Goal: Information Seeking & Learning: Learn about a topic

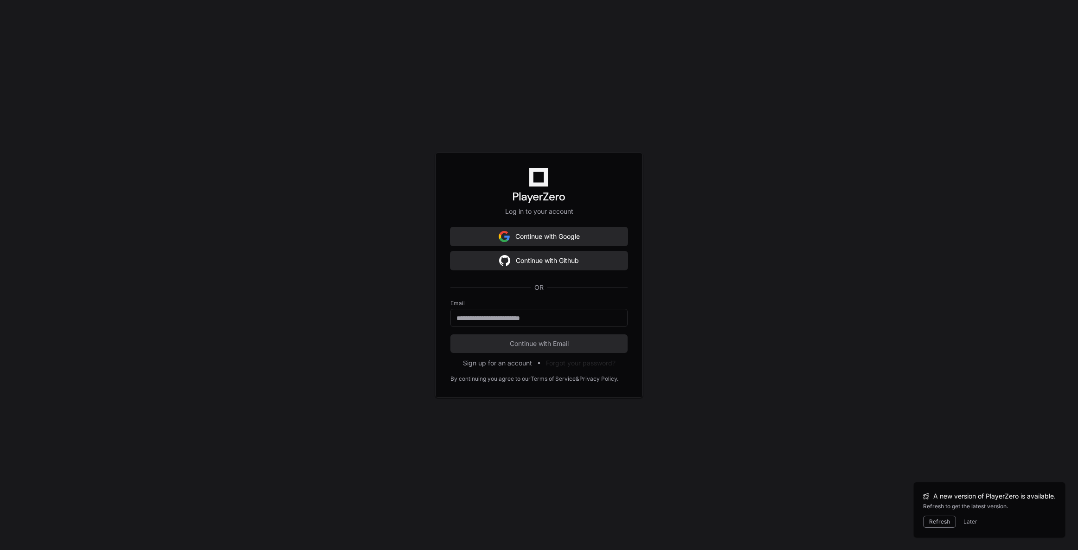
scroll to position [1091, 0]
click at [527, 256] on button "Continue with Github" at bounding box center [539, 260] width 177 height 19
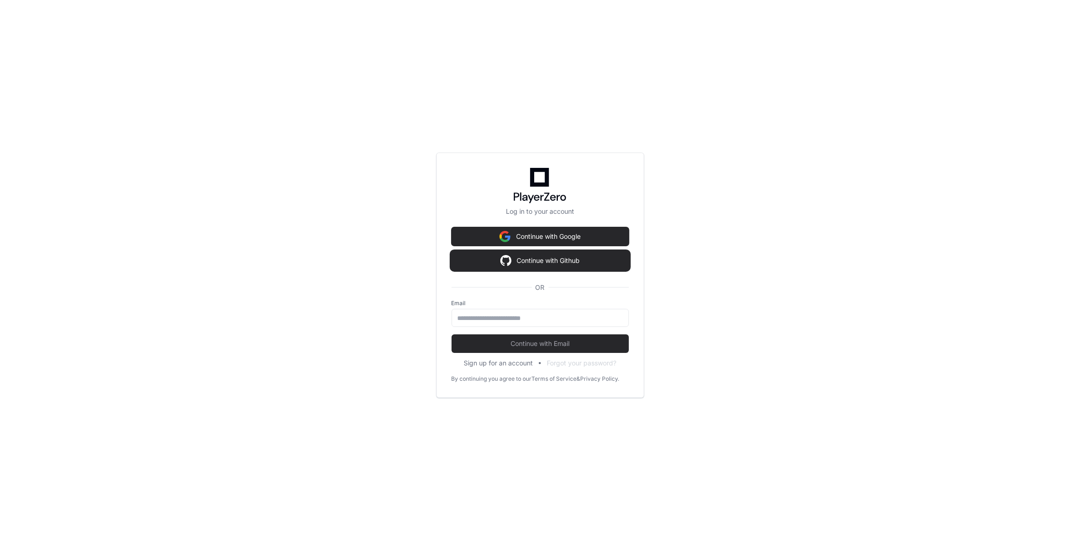
click at [519, 264] on button "Continue with Github" at bounding box center [539, 260] width 177 height 19
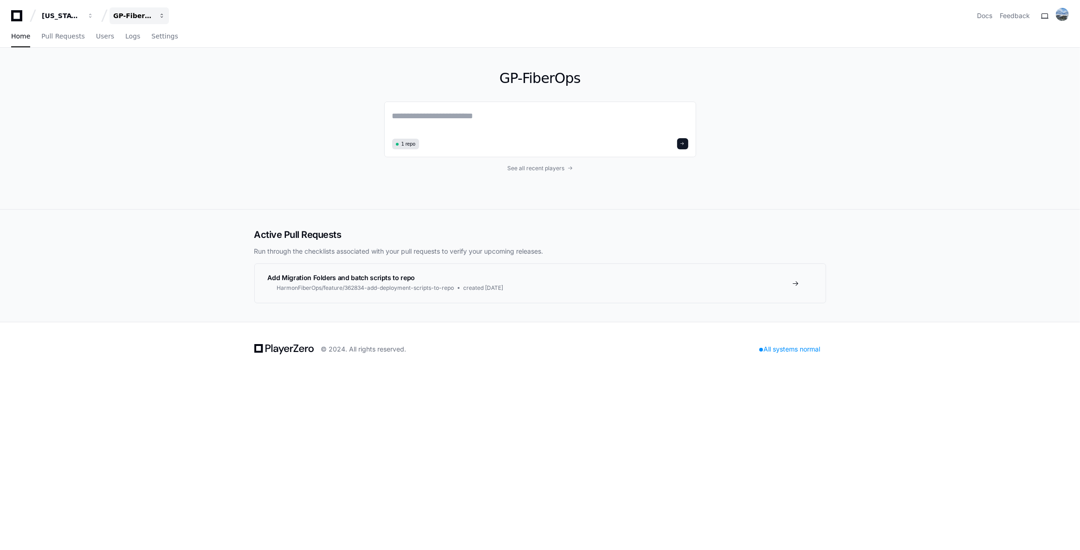
click at [139, 10] on button "GP-FiberOps" at bounding box center [138, 15] width 59 height 17
click at [149, 81] on span "GP-GPR-CXPortal" at bounding box center [159, 86] width 62 height 11
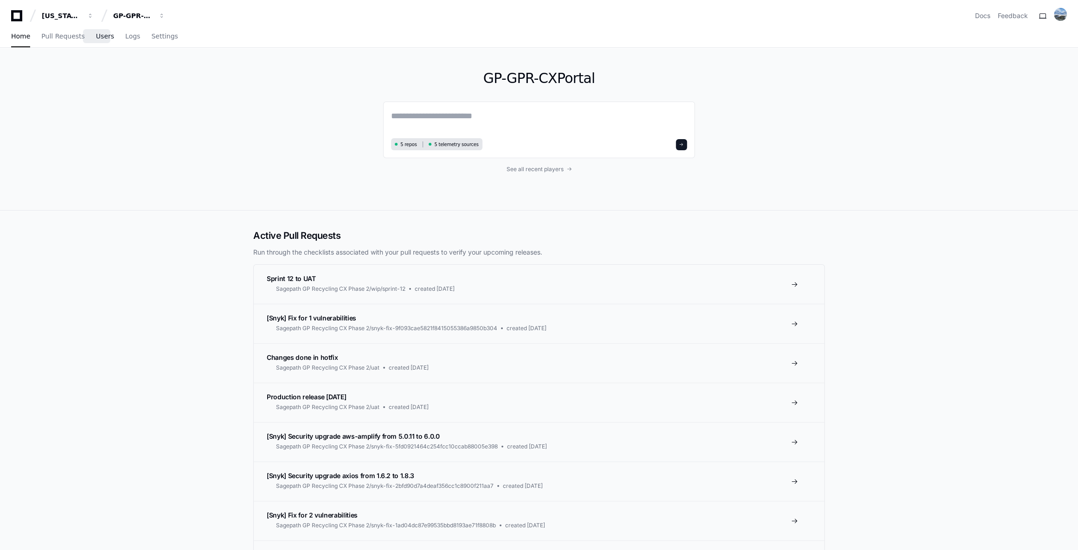
click at [98, 39] on span "Users" at bounding box center [105, 36] width 18 height 6
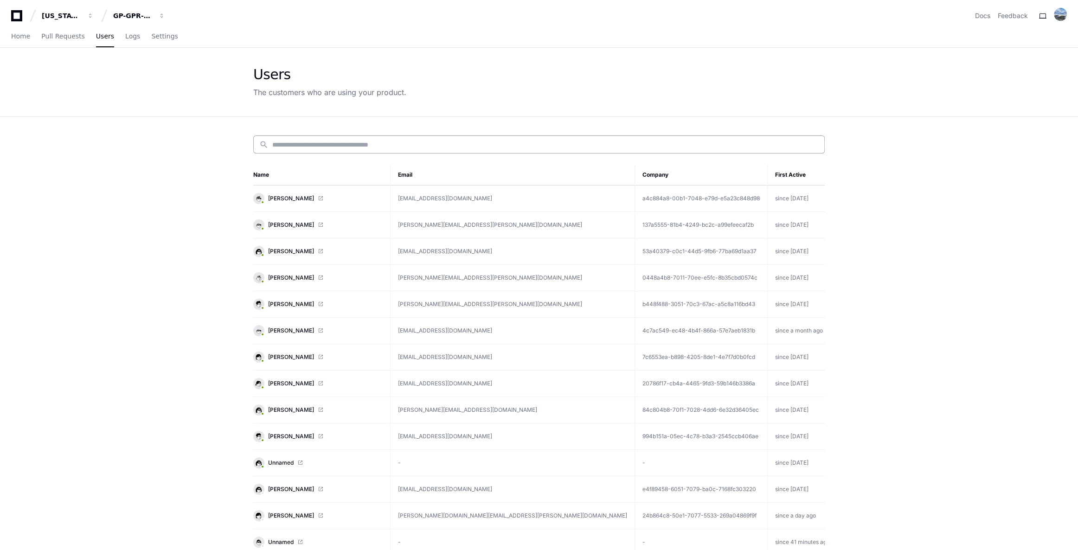
click at [300, 142] on input at bounding box center [545, 144] width 547 height 9
paste input "**********"
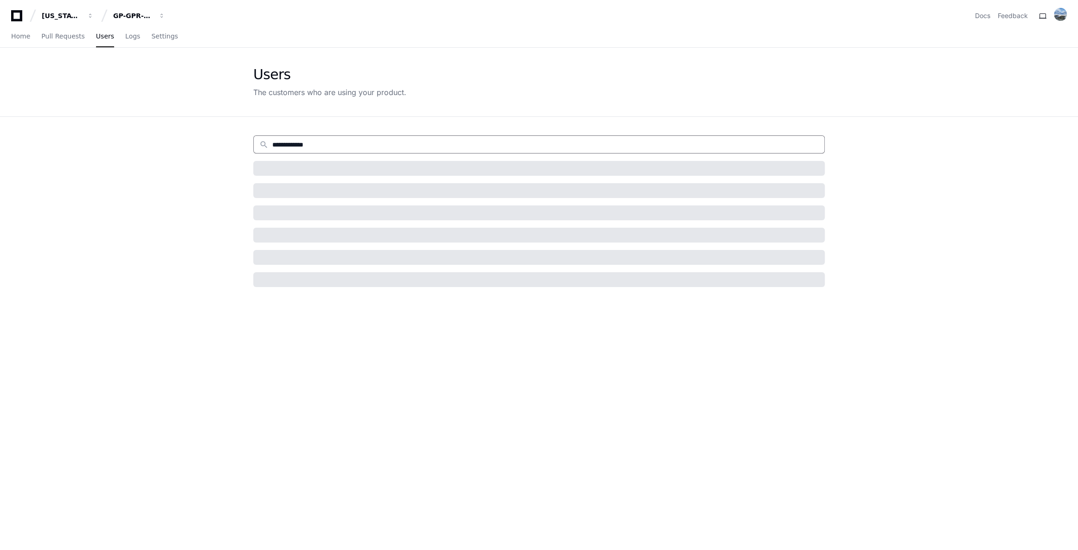
type input "**********"
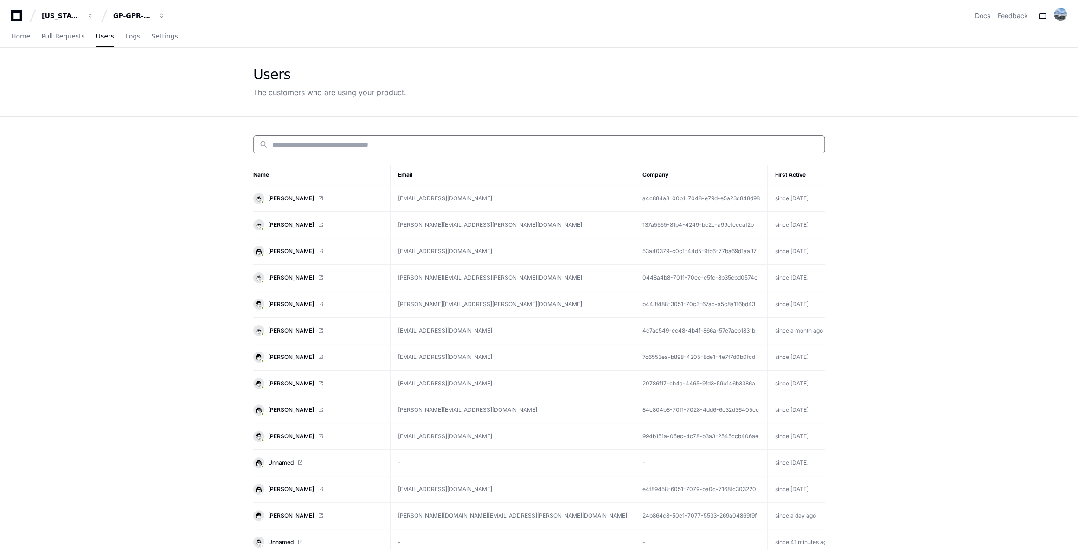
type input "*"
click at [151, 38] on span "Settings" at bounding box center [164, 36] width 26 height 6
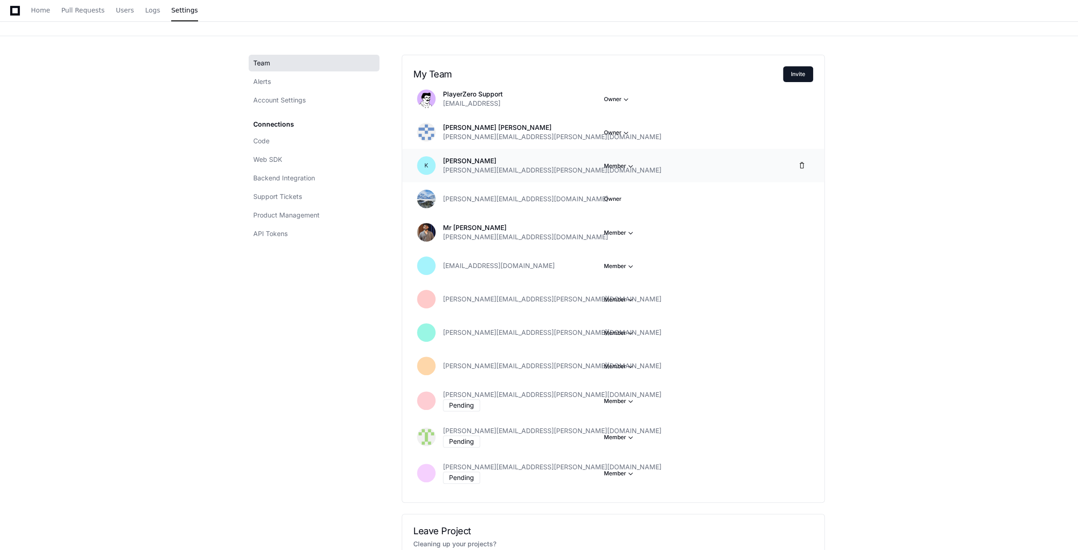
scroll to position [42, 0]
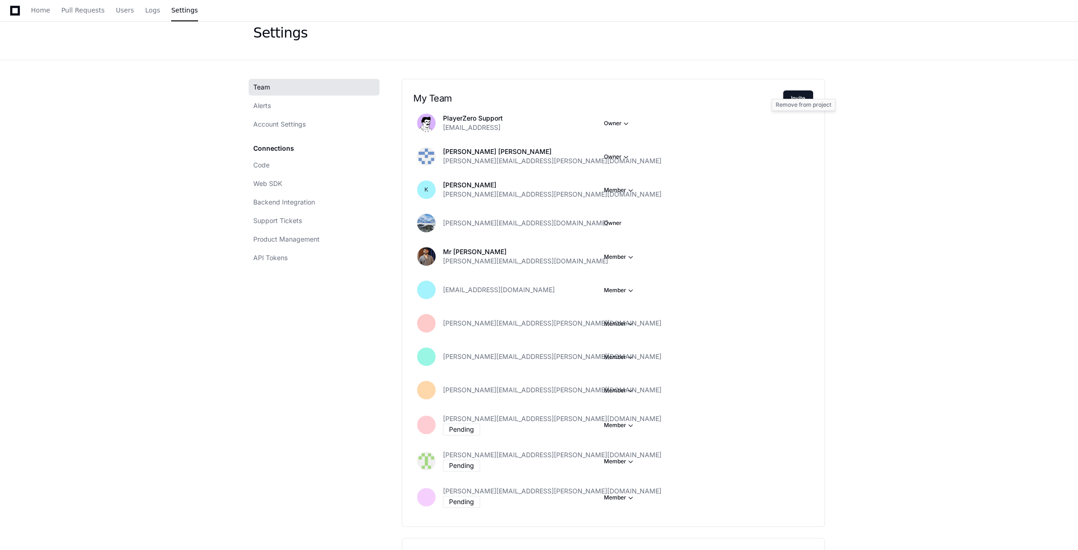
click at [802, 102] on div "Remove from project" at bounding box center [804, 105] width 64 height 12
click at [794, 95] on button "Invite" at bounding box center [798, 98] width 30 height 16
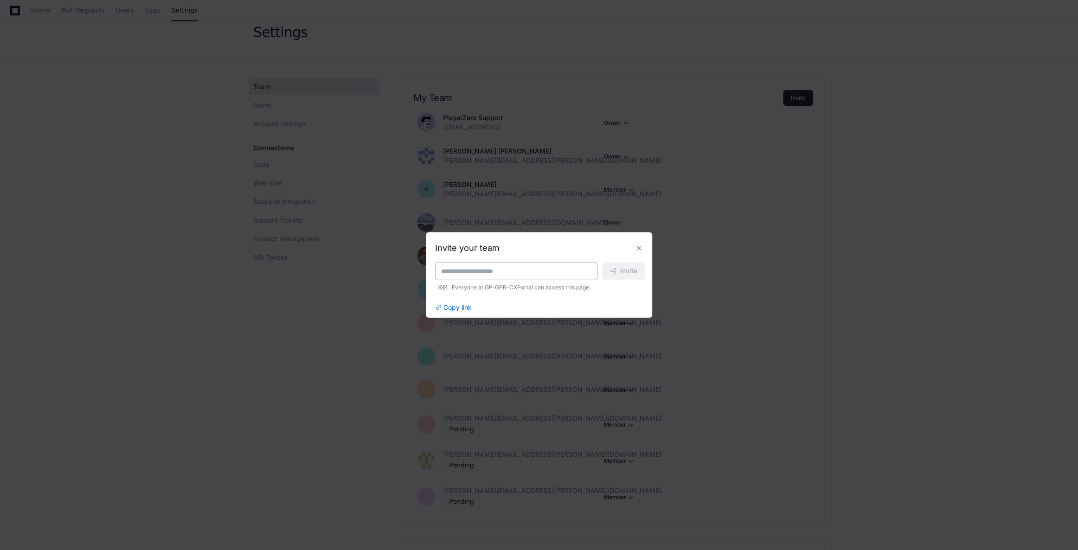
click at [505, 271] on input at bounding box center [516, 271] width 150 height 9
paste input "**********"
type input "**********"
click at [617, 266] on button "Invite" at bounding box center [623, 271] width 43 height 18
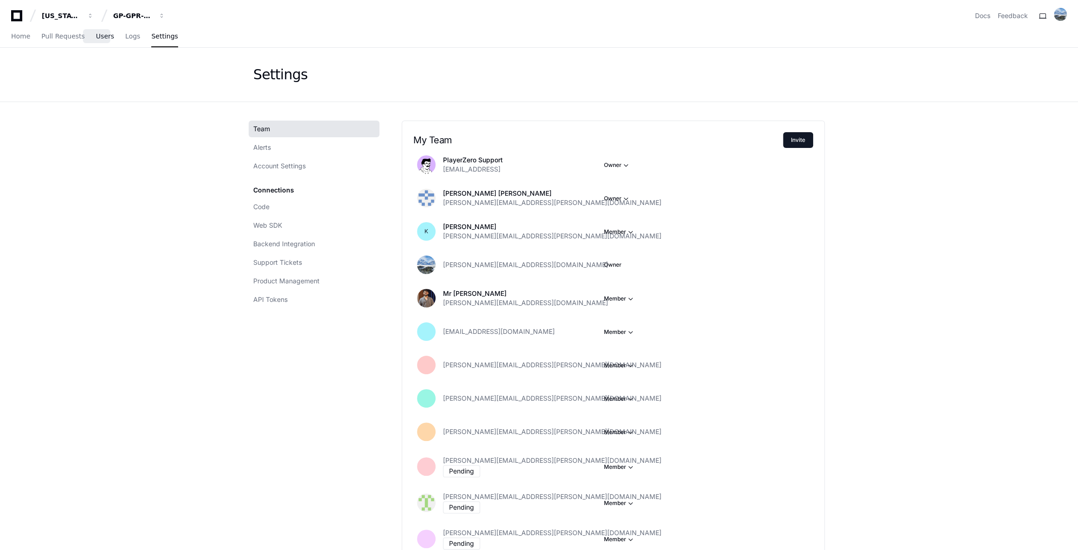
click at [103, 38] on span "Users" at bounding box center [105, 36] width 18 height 6
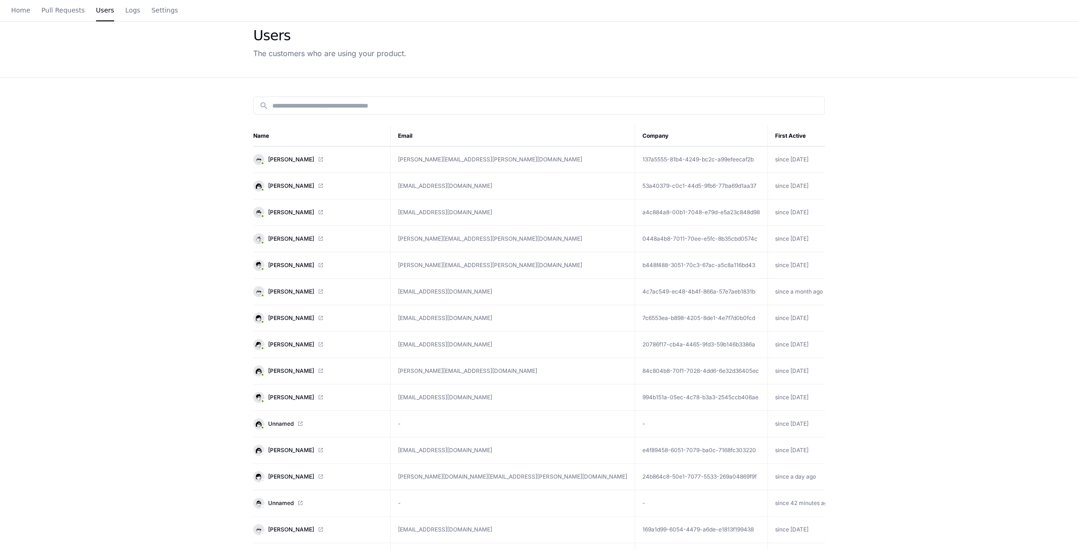
scroll to position [42, 0]
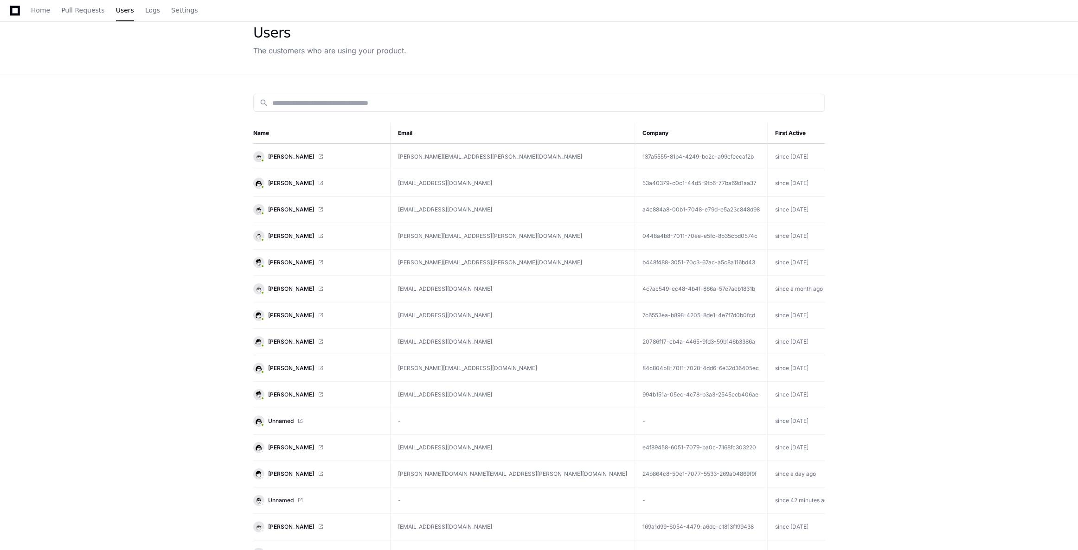
click at [344, 99] on input at bounding box center [545, 102] width 547 height 9
paste input "*****"
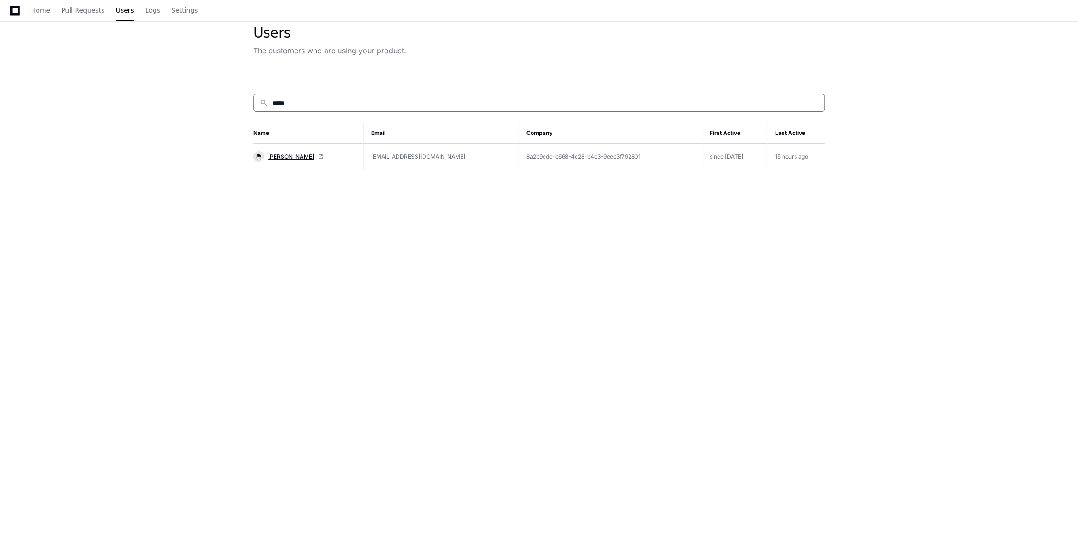
type input "*****"
click at [276, 157] on span "[PERSON_NAME]" at bounding box center [291, 156] width 46 height 7
drag, startPoint x: 448, startPoint y: 160, endPoint x: 365, endPoint y: 158, distance: 83.1
click at [365, 158] on td "[EMAIL_ADDRESS][DOMAIN_NAME]" at bounding box center [440, 157] width 155 height 26
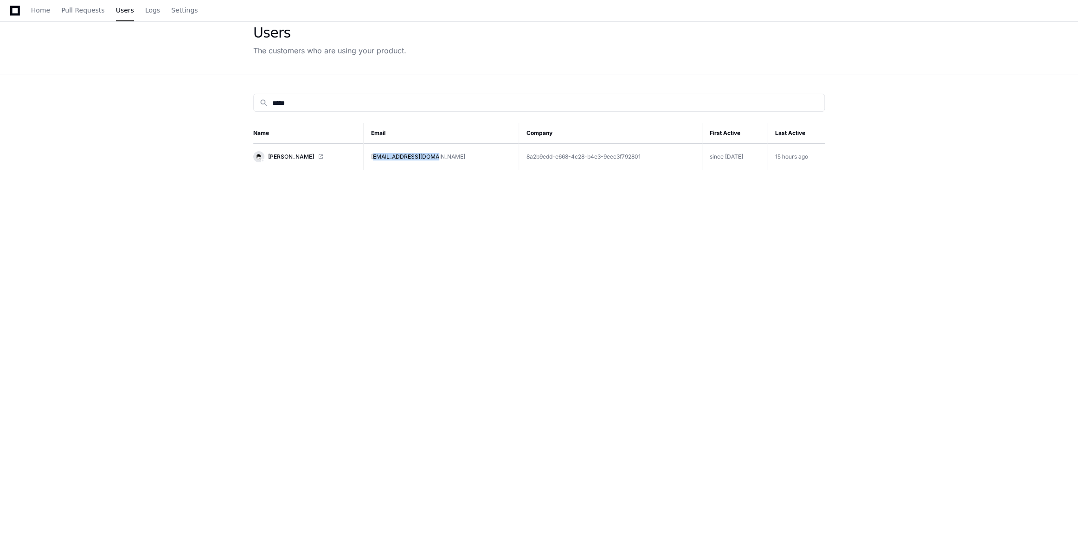
drag, startPoint x: 362, startPoint y: 157, endPoint x: 448, endPoint y: 156, distance: 85.8
click at [448, 156] on td "[EMAIL_ADDRESS][DOMAIN_NAME]" at bounding box center [440, 157] width 155 height 26
copy td "[EMAIL_ADDRESS][DOMAIN_NAME]"
click at [276, 153] on span "[PERSON_NAME]" at bounding box center [291, 156] width 46 height 7
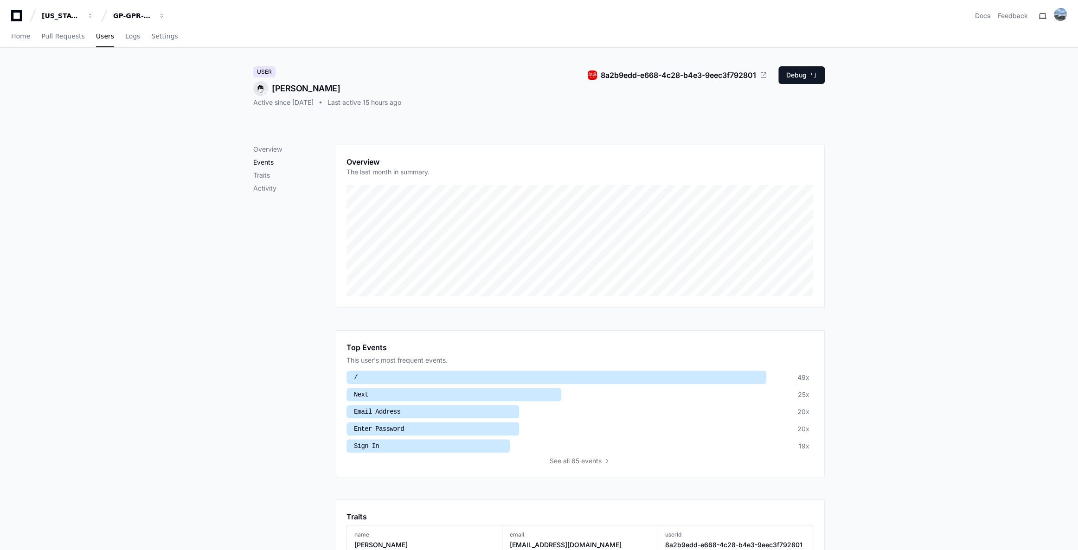
click at [264, 158] on p "Events" at bounding box center [294, 162] width 82 height 9
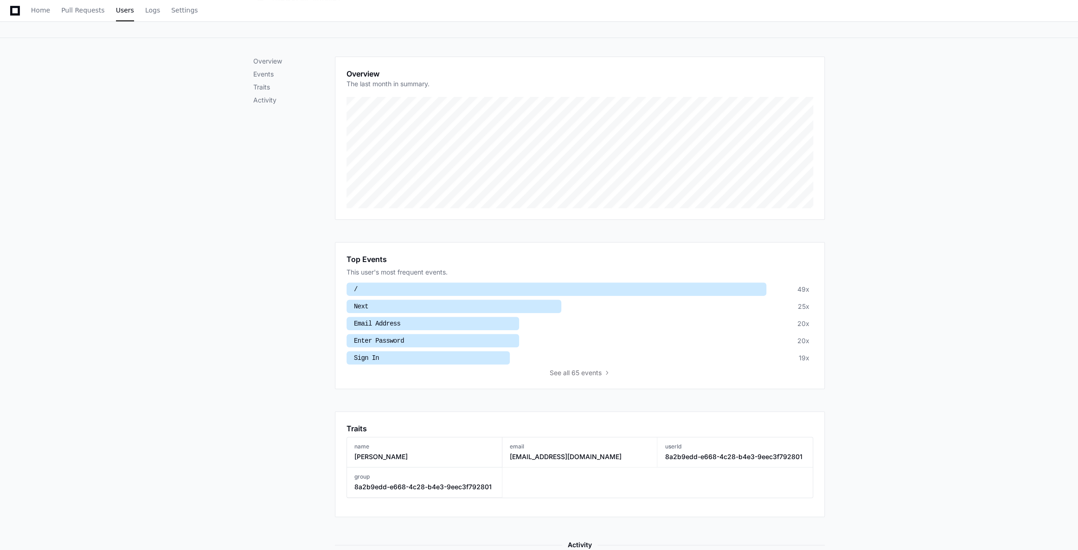
click at [269, 105] on div "Overview Events Traits Activity" at bounding box center [294, 454] width 82 height 795
click at [269, 100] on p "Activity" at bounding box center [294, 100] width 82 height 9
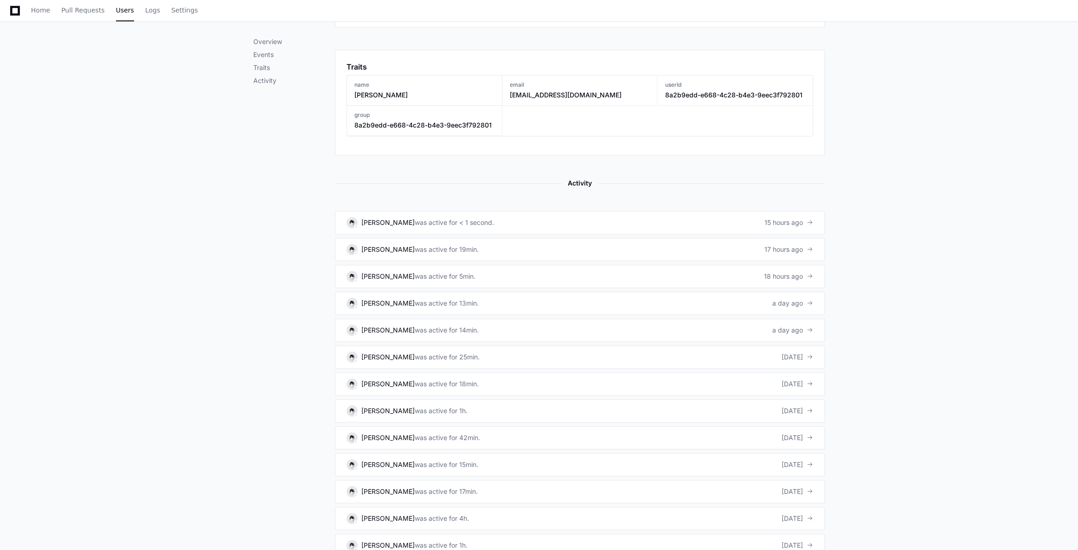
scroll to position [458, 0]
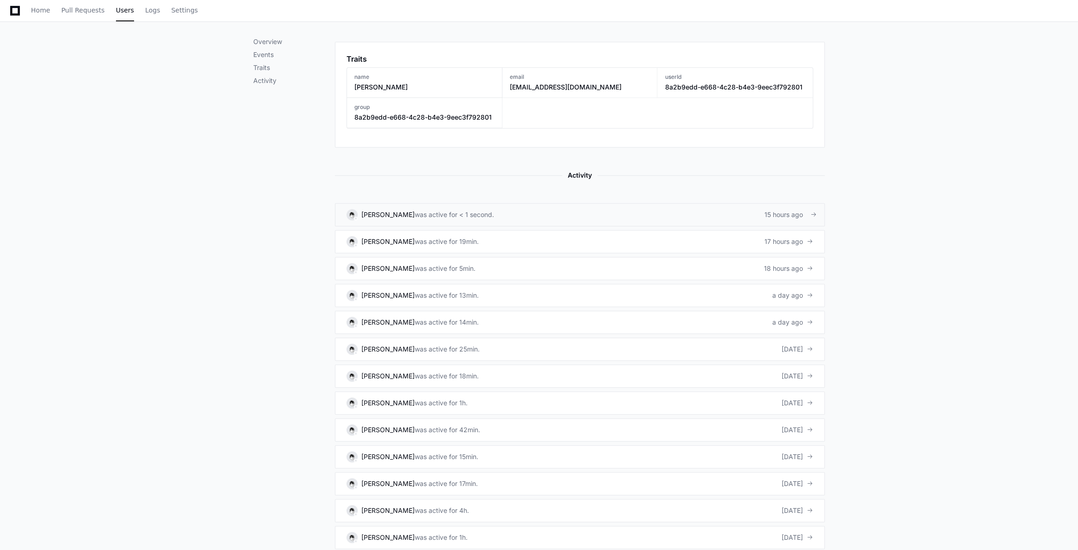
click at [461, 211] on div "was active for < 1 second." at bounding box center [454, 214] width 79 height 9
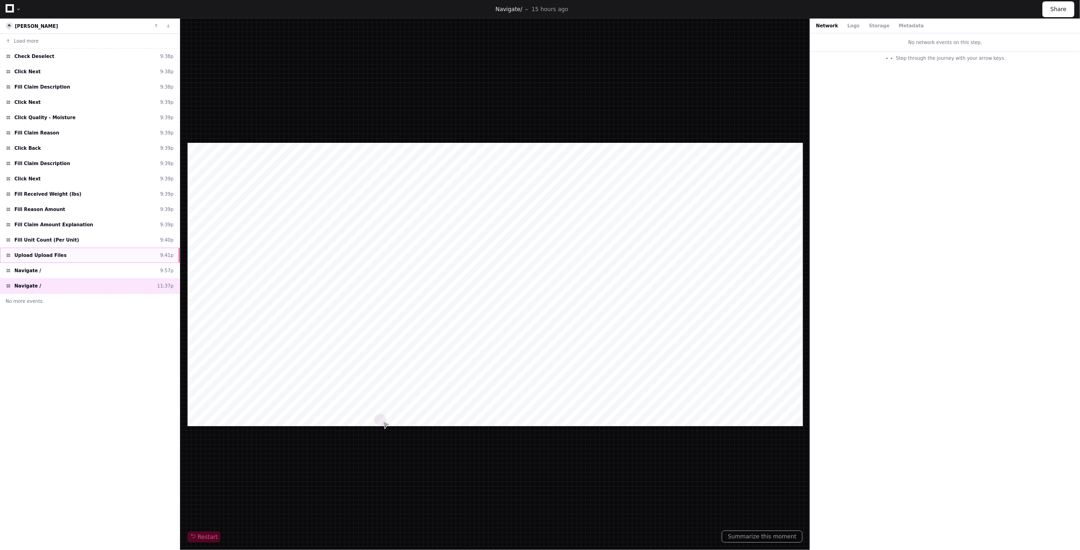
click at [70, 257] on div "Upload Upload Files 9:41p" at bounding box center [90, 255] width 180 height 15
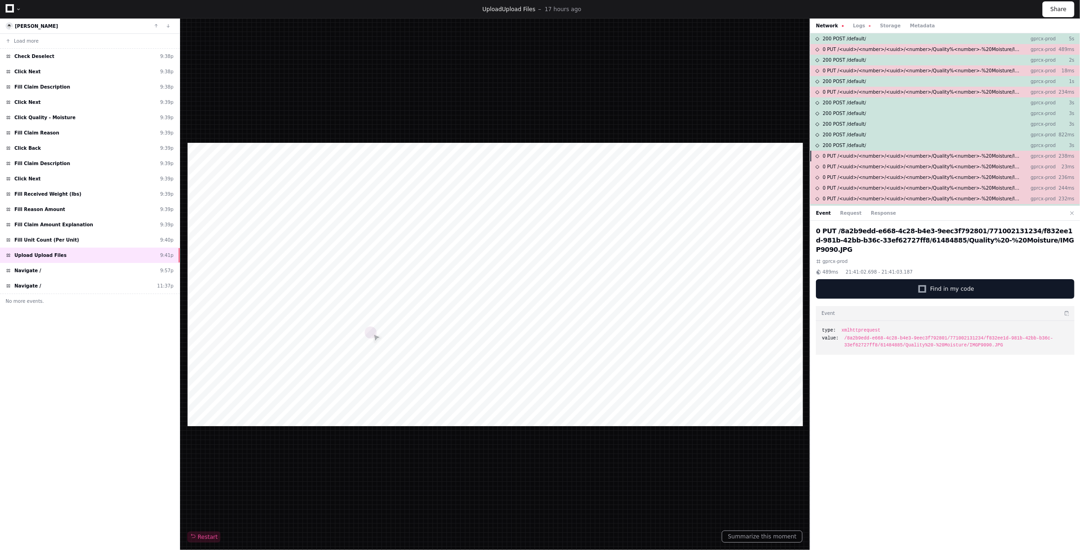
click at [891, 153] on span "0 PUT /<uuid>/<number>/<uuid>/<number>/Quality%<number>-%20Moisture/IMGP9145.JPG" at bounding box center [923, 156] width 200 height 7
click at [900, 157] on span "0 PUT /<uuid>/<number>/<uuid>/<number>/Quality%<number>-%20Moisture/IMGP9145.JPG" at bounding box center [923, 156] width 200 height 7
click at [851, 29] on div "Network Logs Storage Metadata" at bounding box center [945, 26] width 270 height 15
click at [853, 26] on button "Logs" at bounding box center [862, 25] width 18 height 7
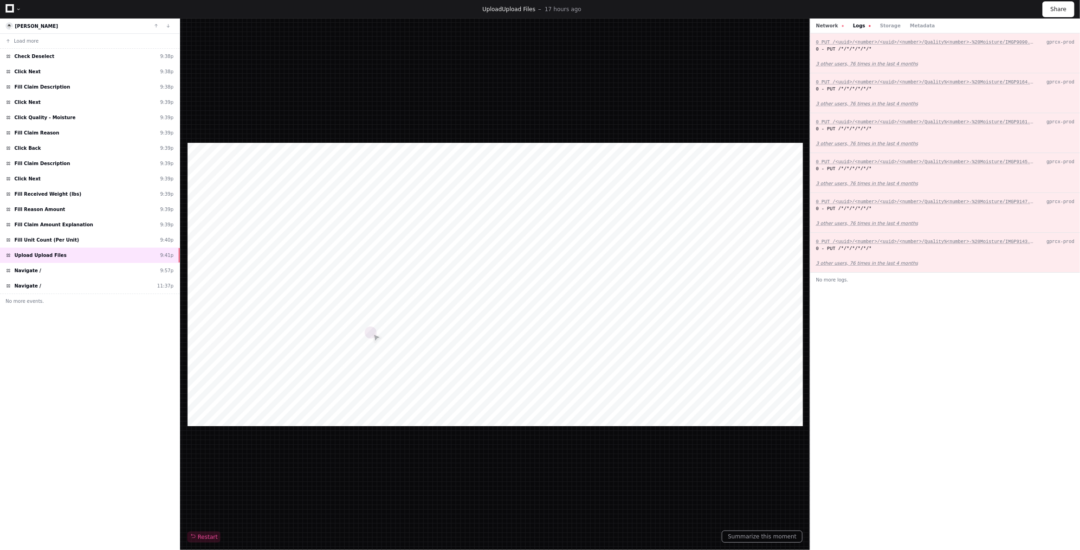
click at [831, 28] on button "Network" at bounding box center [830, 25] width 28 height 7
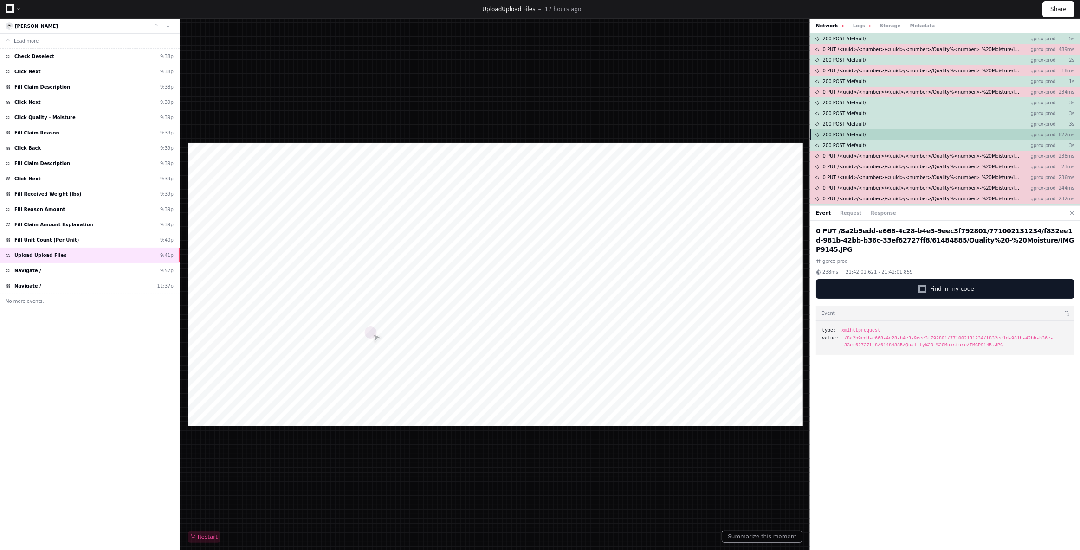
click at [853, 136] on span "200 POST /default/" at bounding box center [845, 134] width 44 height 7
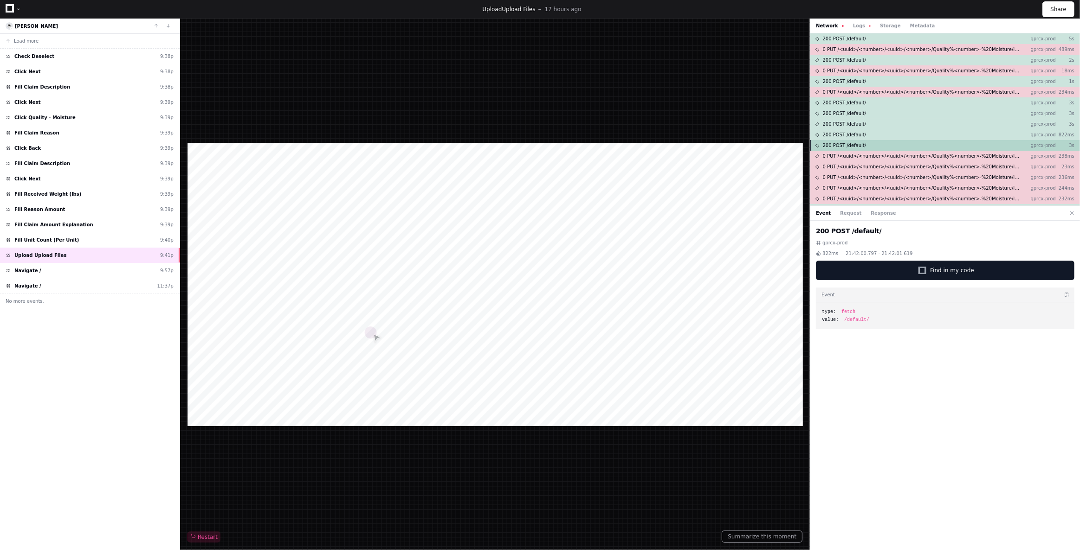
click at [854, 145] on span "200 POST /default/" at bounding box center [845, 145] width 44 height 7
click at [856, 131] on span "200 POST /default/" at bounding box center [845, 134] width 44 height 7
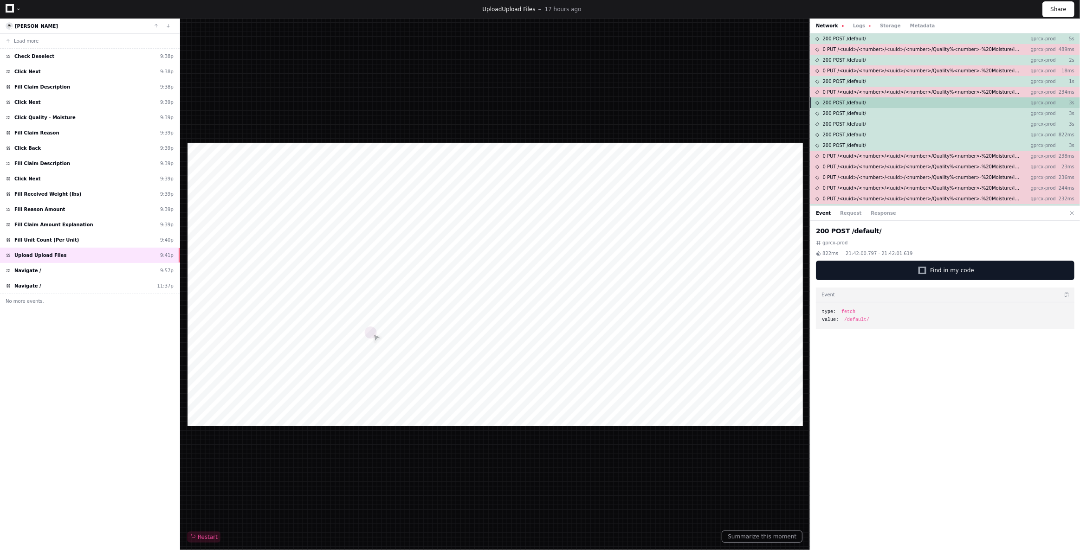
click at [854, 106] on div "200 POST /default/ gprcx-prod 3s" at bounding box center [945, 102] width 270 height 11
click at [844, 215] on button "Request" at bounding box center [850, 213] width 21 height 7
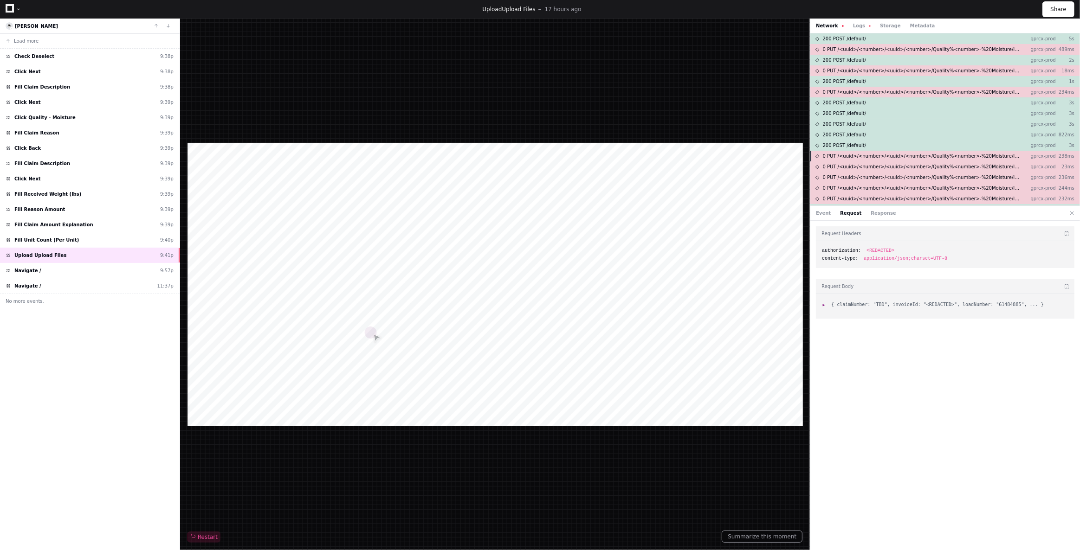
click at [850, 156] on span "0 PUT /<uuid>/<number>/<uuid>/<number>/Quality%<number>-%20Moisture/IMGP9145.JPG" at bounding box center [923, 156] width 200 height 7
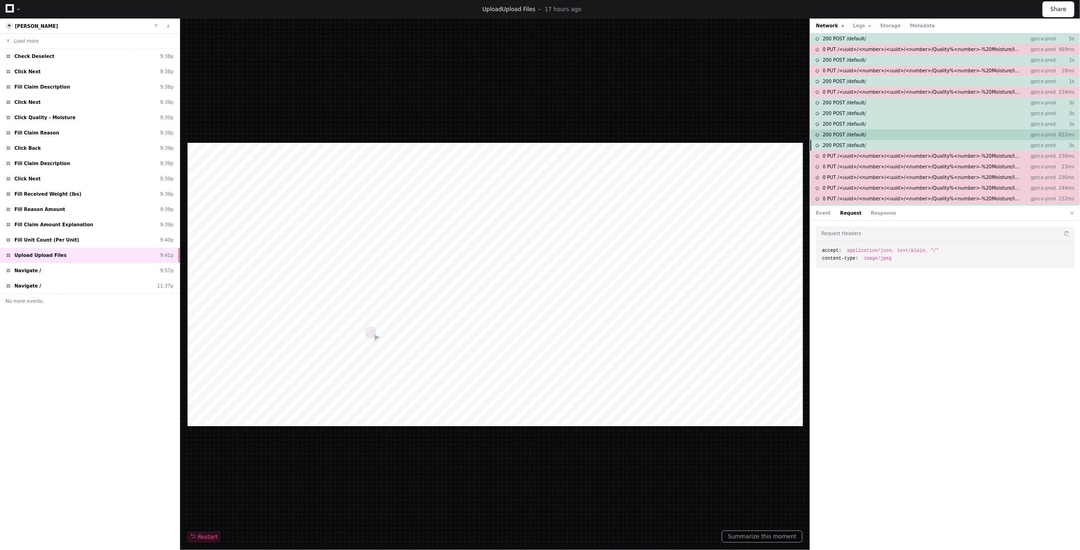
click at [847, 139] on div "200 POST /default/ gprcx-prod 822ms" at bounding box center [945, 134] width 270 height 11
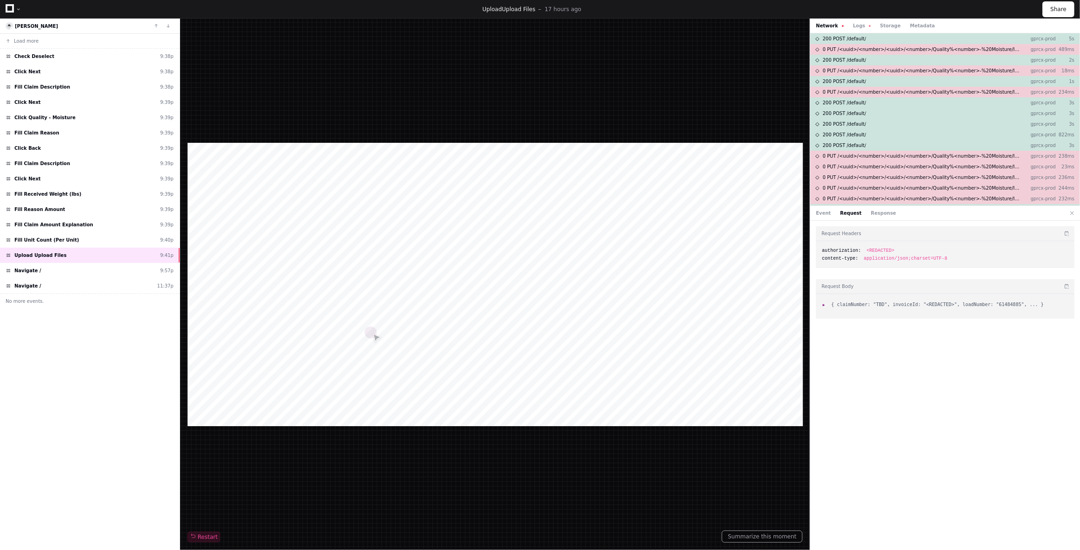
click at [826, 305] on span ":" at bounding box center [825, 304] width 6 height 5
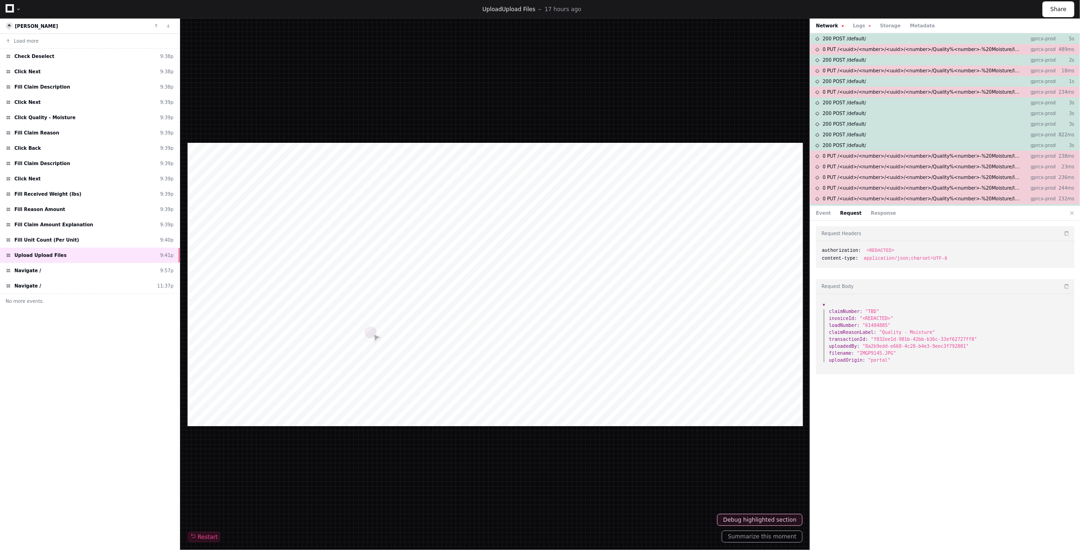
drag, startPoint x: 962, startPoint y: 338, endPoint x: 869, endPoint y: 340, distance: 93.3
click at [871, 340] on span ""f832ee1d-981b-42bb-b36c-33ef62727ff8"" at bounding box center [924, 339] width 106 height 5
click at [864, 161] on div "0 PUT /<uuid>/<number>/<uuid>/<number>/Quality%<number>-%20Moisture/IMGP9147.JP…" at bounding box center [945, 166] width 270 height 11
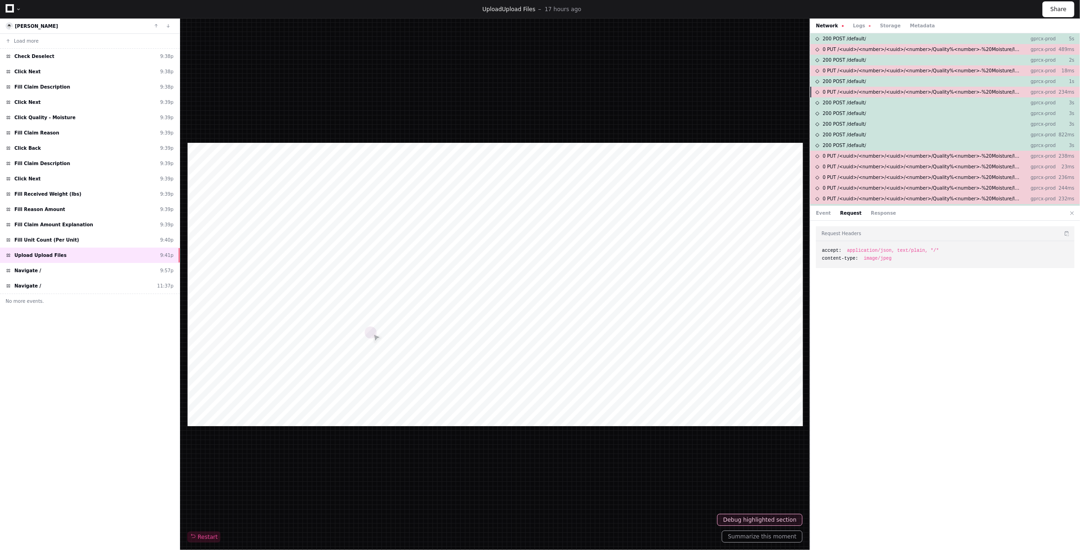
click at [872, 90] on span "0 PUT /<uuid>/<number>/<uuid>/<number>/Quality%<number>-%20Moisture/IMGP9161.JPG" at bounding box center [923, 92] width 200 height 7
click at [849, 19] on div "Network Logs Storage Metadata" at bounding box center [945, 26] width 270 height 15
click at [853, 25] on button "Logs" at bounding box center [862, 25] width 18 height 7
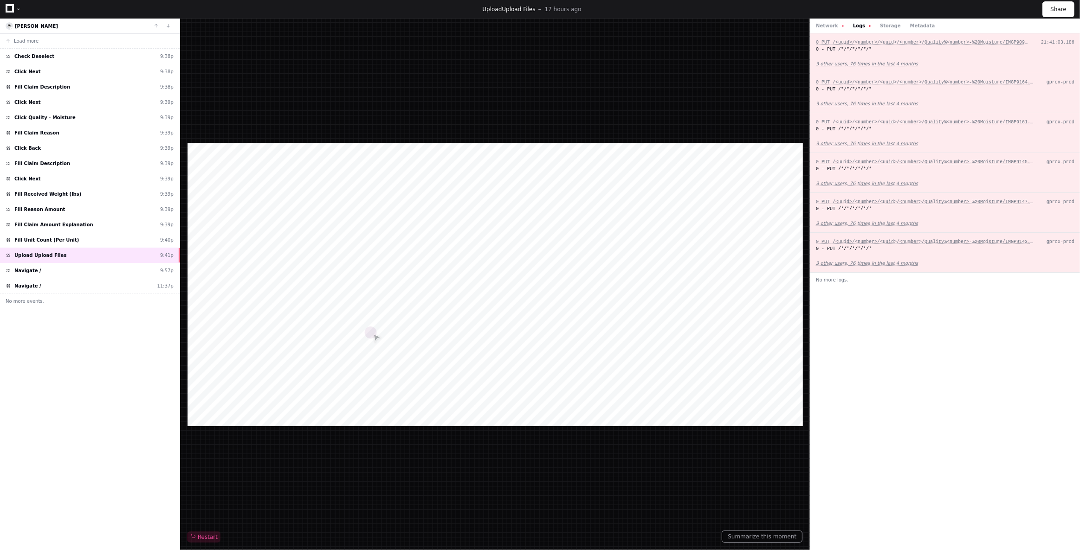
click at [862, 51] on div "0 - PUT /*/*/*/*/*/*" at bounding box center [945, 49] width 258 height 7
click at [838, 62] on app-text-suspense "3 other users, 76 times in the last 4 months" at bounding box center [867, 63] width 102 height 5
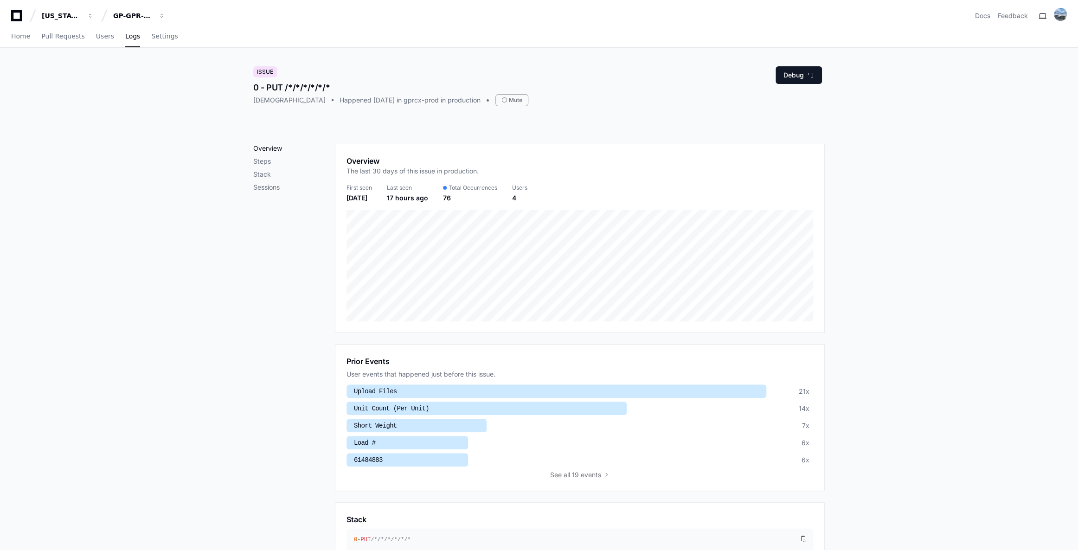
click at [270, 148] on p "Overview" at bounding box center [294, 148] width 82 height 9
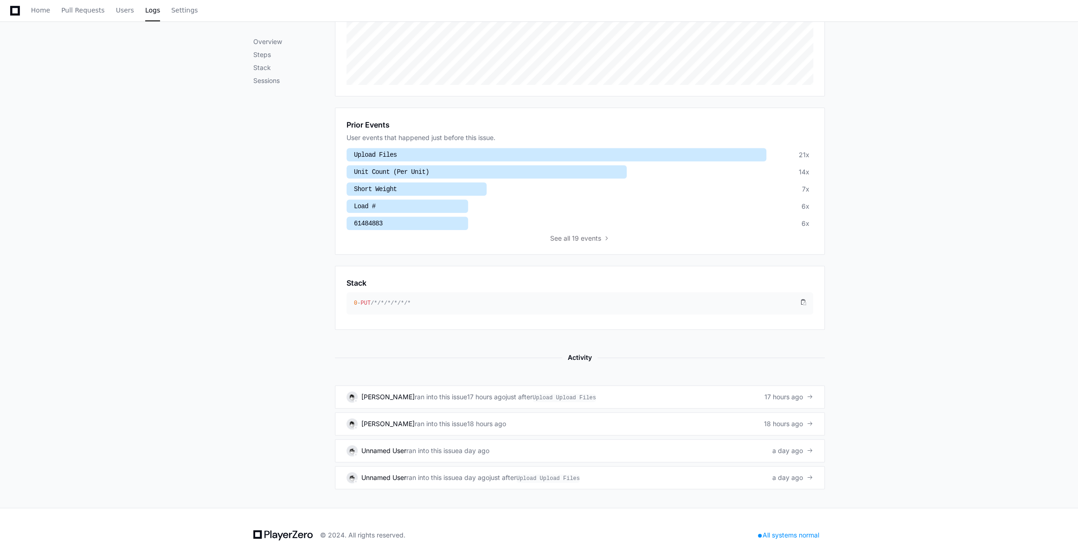
scroll to position [245, 0]
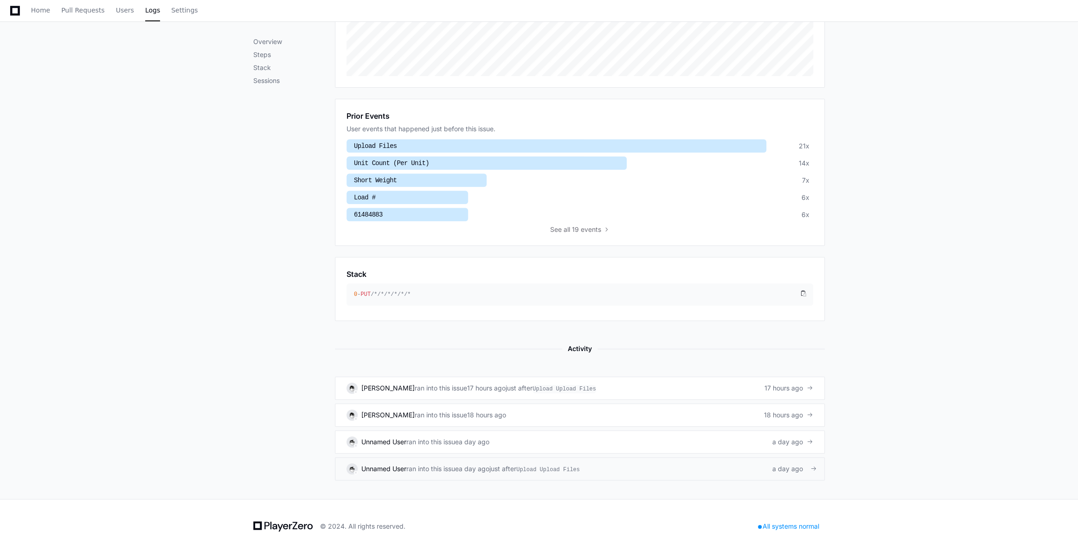
click at [453, 468] on span "ran into this issue" at bounding box center [432, 468] width 52 height 9
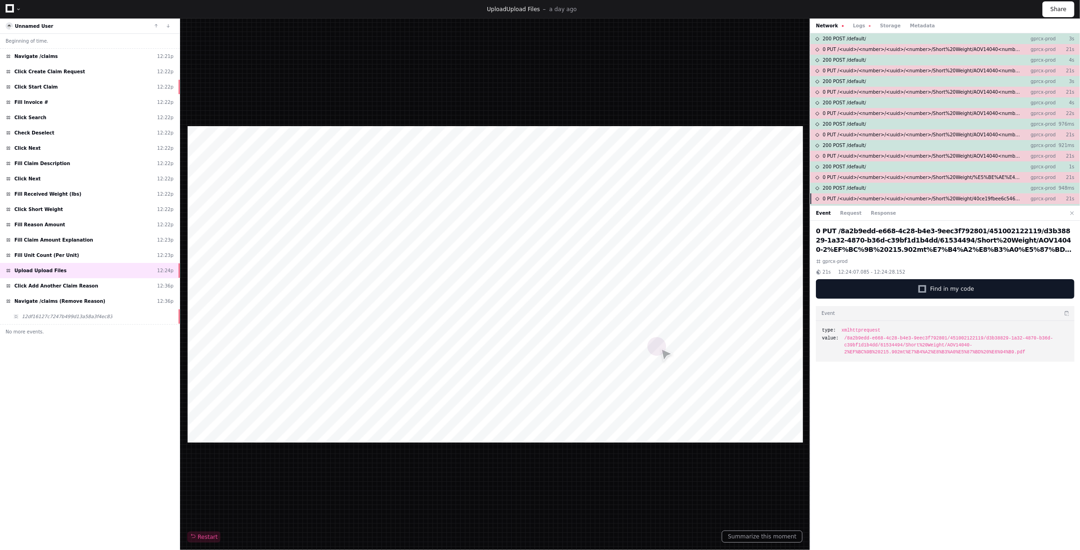
click at [892, 196] on span "0 PUT /<uuid>/<number>/<uuid>/<number>/Short%20Weight/40ce19fbee6c54669f677fe4c…" at bounding box center [923, 198] width 200 height 7
click at [868, 217] on div "Event Request Response" at bounding box center [945, 213] width 270 height 15
click at [871, 213] on button "Response" at bounding box center [883, 213] width 25 height 7
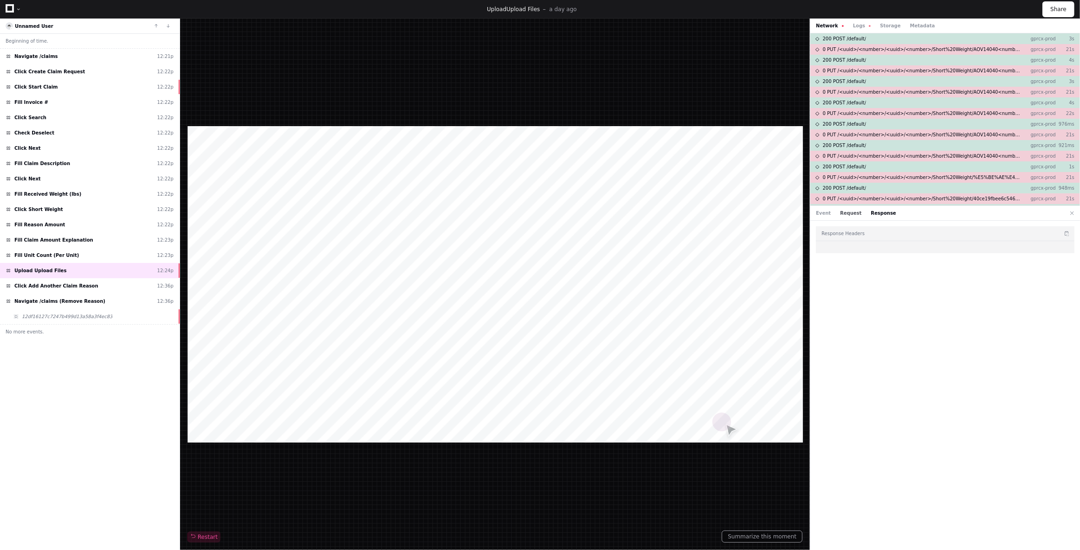
click at [844, 213] on button "Request" at bounding box center [850, 213] width 21 height 7
click at [818, 213] on button "Event" at bounding box center [823, 213] width 15 height 7
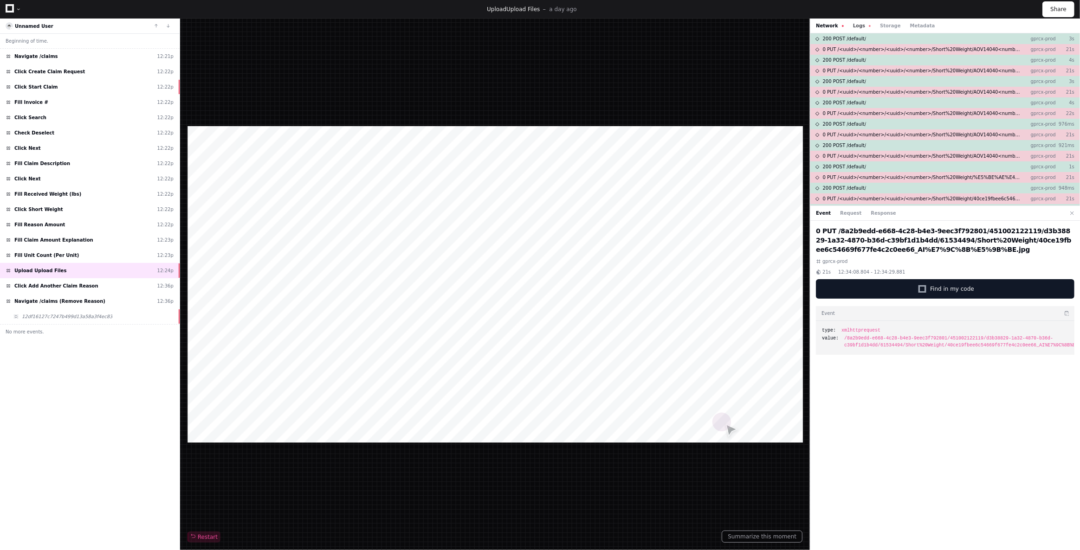
click at [859, 26] on button "Logs" at bounding box center [862, 25] width 18 height 7
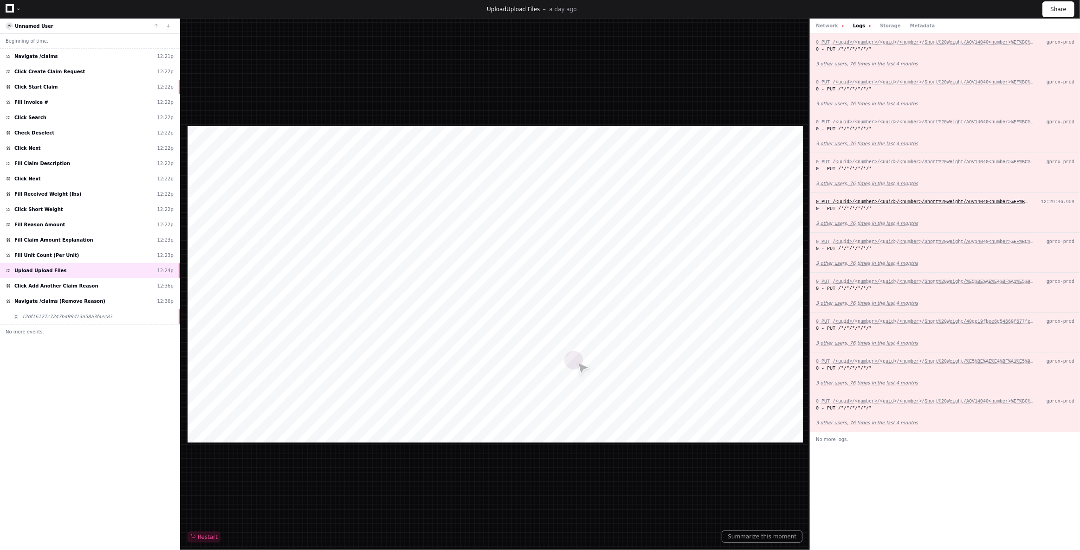
click at [890, 203] on span "0 PUT /<uuid>/<number>/<uuid>/<number>/Short%20Weight/AOV14040<number>%EF%BC%9B…" at bounding box center [1030, 202] width 429 height 5
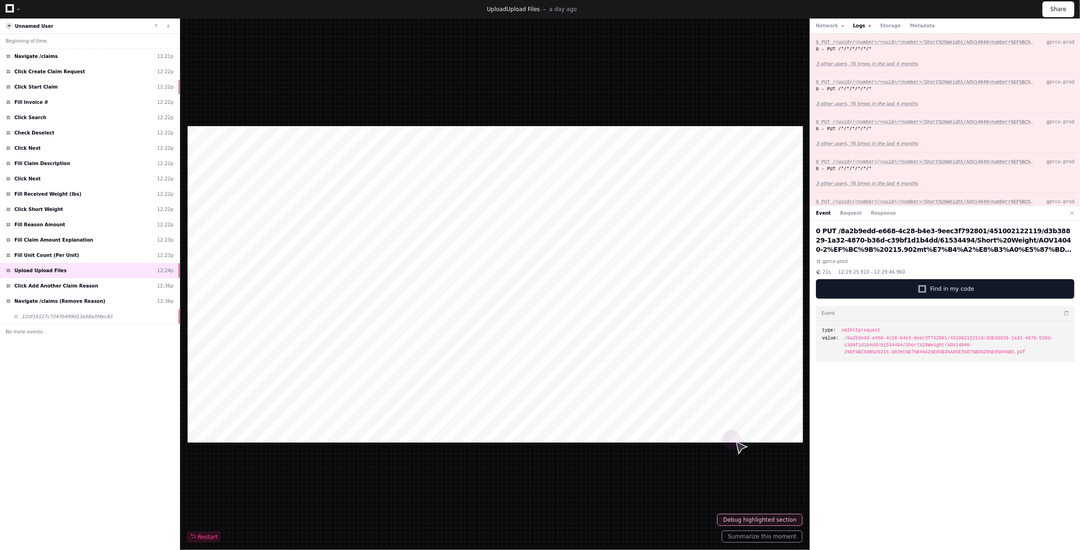
drag, startPoint x: 970, startPoint y: 251, endPoint x: 939, endPoint y: 242, distance: 32.4
click at [939, 242] on h2 "0 PUT /8a2b9edd-e668-4c28-b4e3-9eec3f792801/451002122119/d3b38829-1a32-4870-b36…" at bounding box center [945, 240] width 258 height 28
click at [843, 210] on button "Request" at bounding box center [850, 213] width 21 height 7
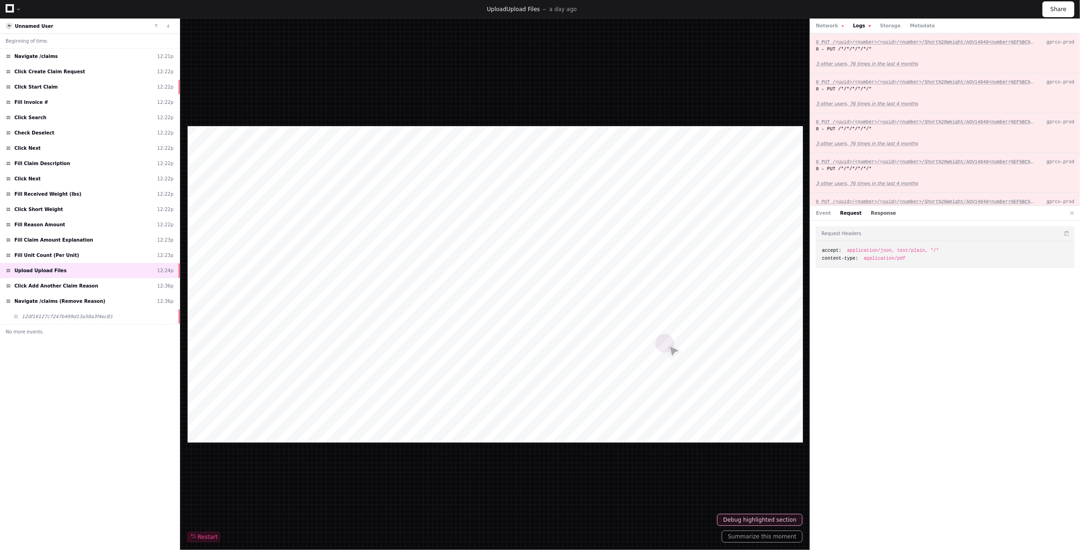
click at [875, 210] on button "Response" at bounding box center [883, 213] width 25 height 7
click at [847, 214] on button "Request" at bounding box center [850, 213] width 21 height 7
click at [817, 213] on button "Event" at bounding box center [823, 213] width 15 height 7
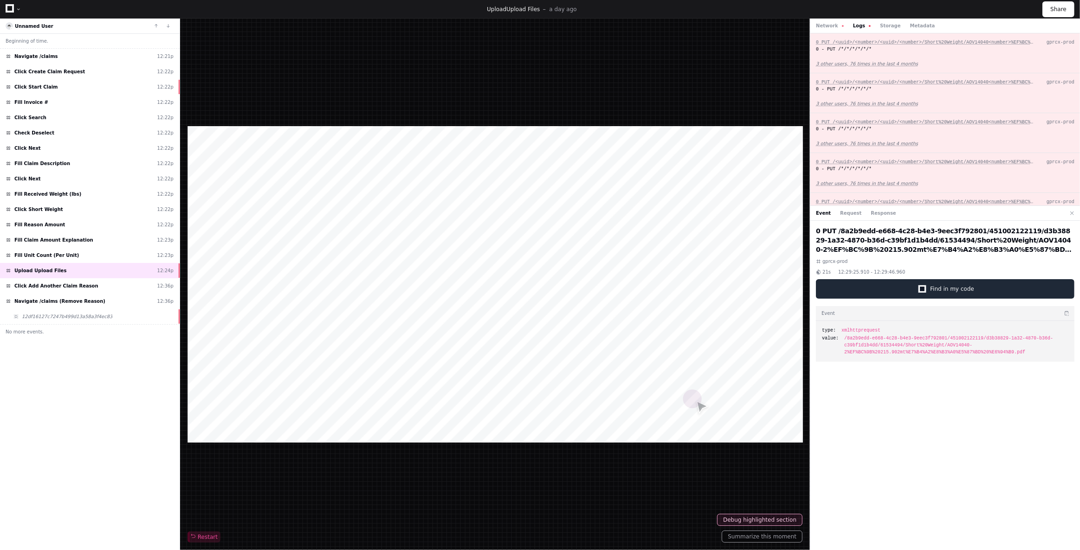
click at [925, 290] on div at bounding box center [922, 289] width 5 height 5
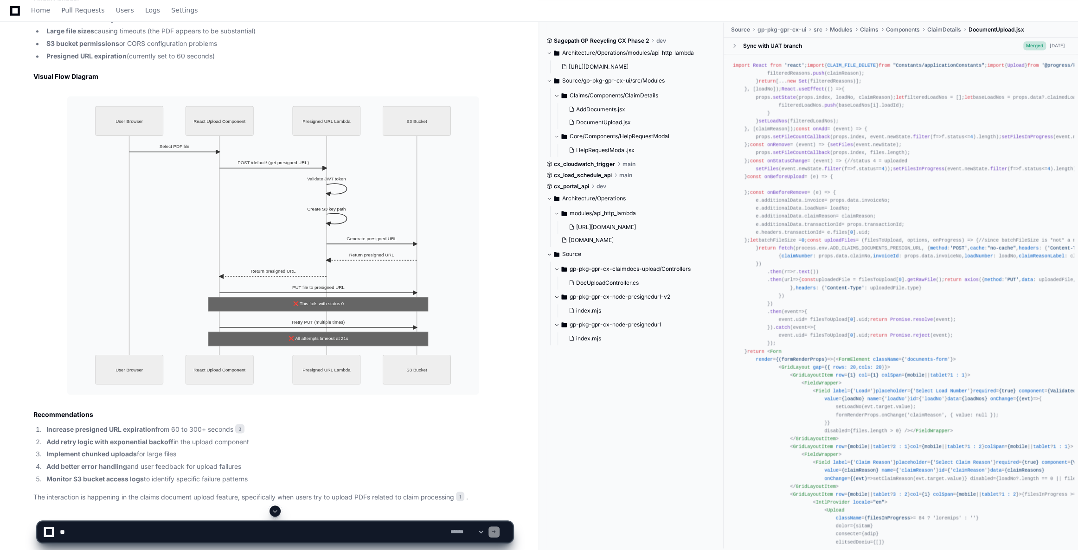
scroll to position [1095, 0]
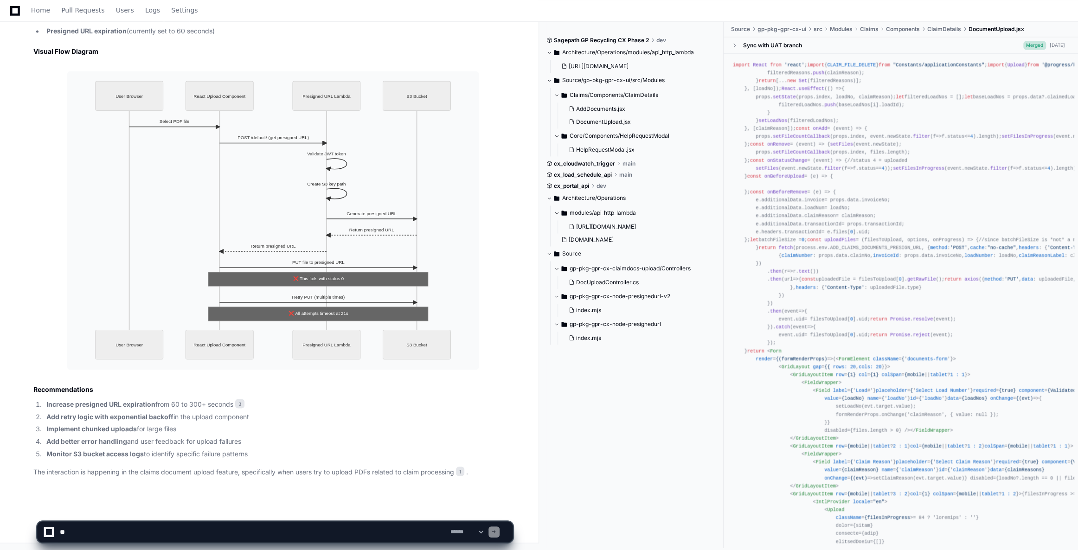
click at [93, 531] on textarea at bounding box center [253, 532] width 391 height 20
type textarea "**"
type textarea "**********"
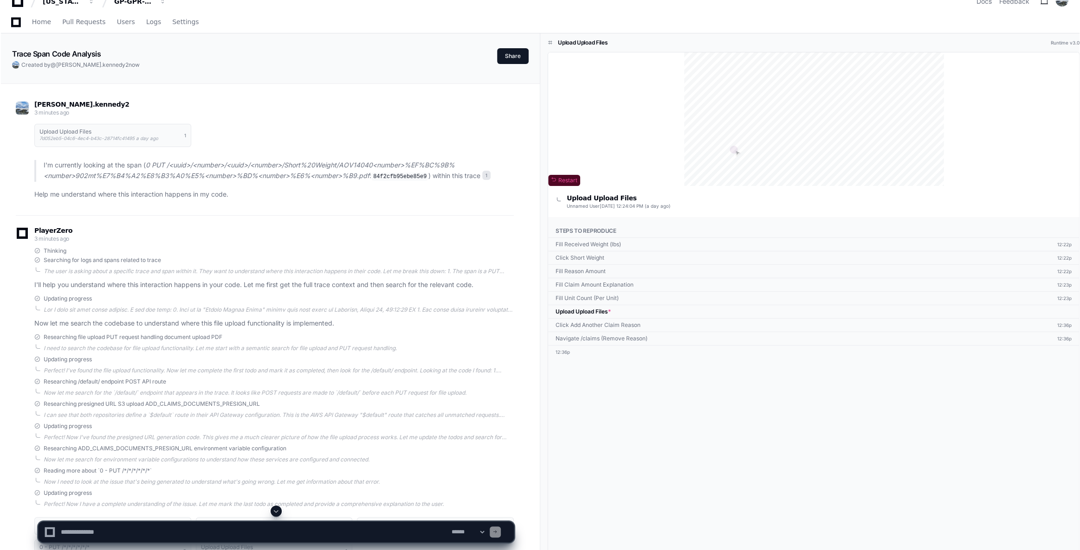
scroll to position [0, 0]
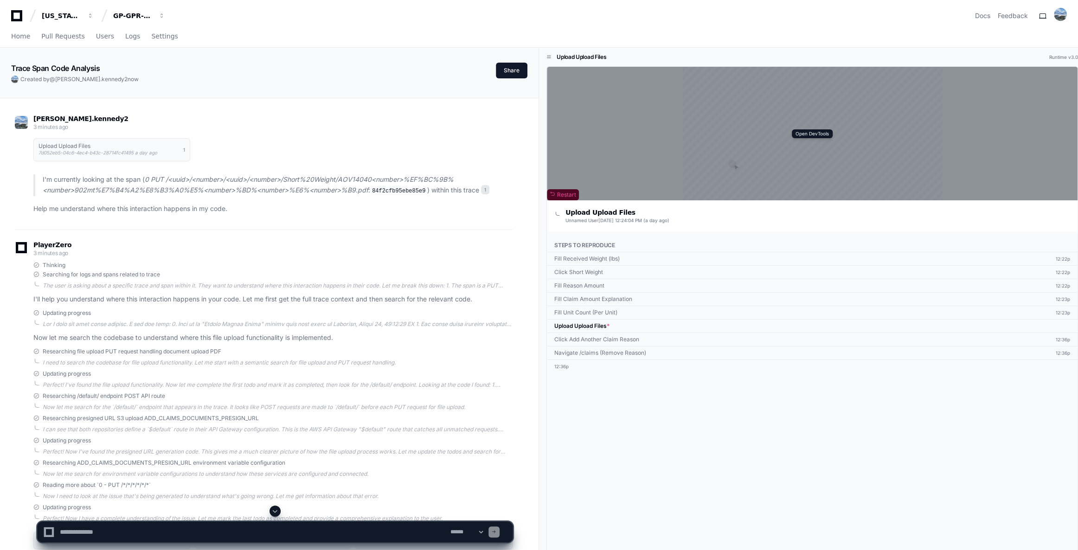
click at [767, 133] on div "Open DevTools" at bounding box center [812, 134] width 531 height 134
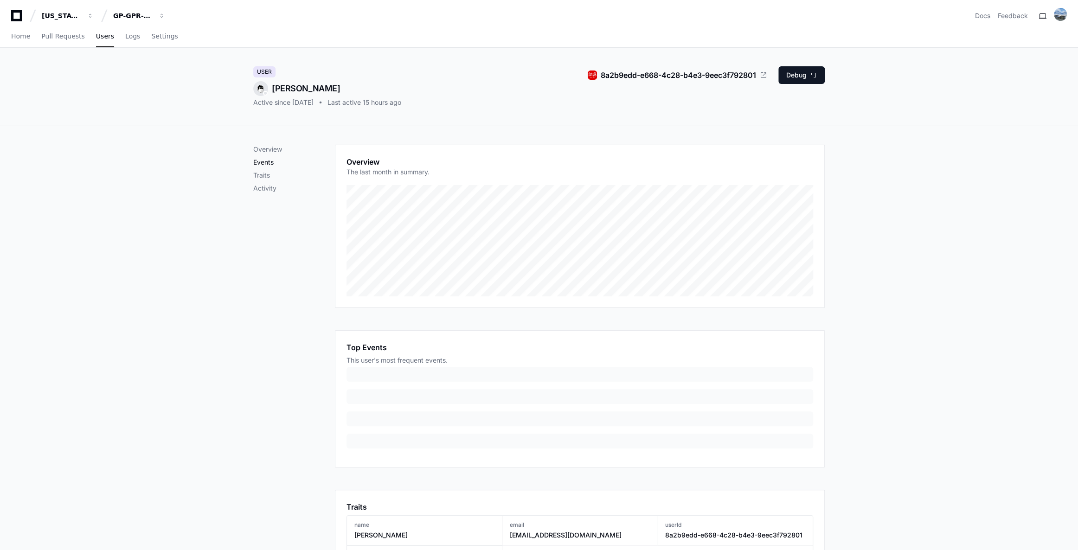
click at [258, 165] on p "Events" at bounding box center [294, 162] width 82 height 9
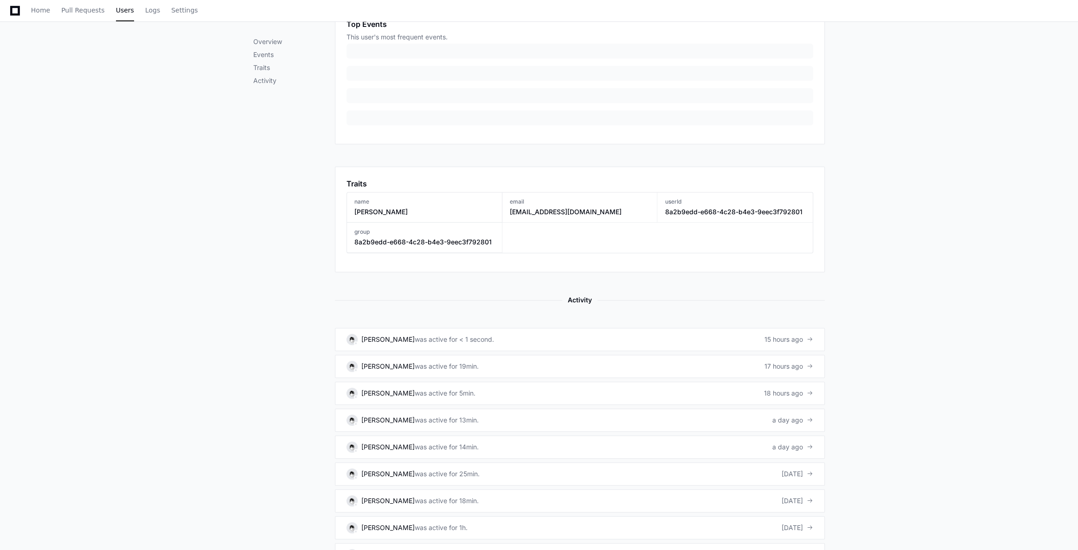
scroll to position [341, 0]
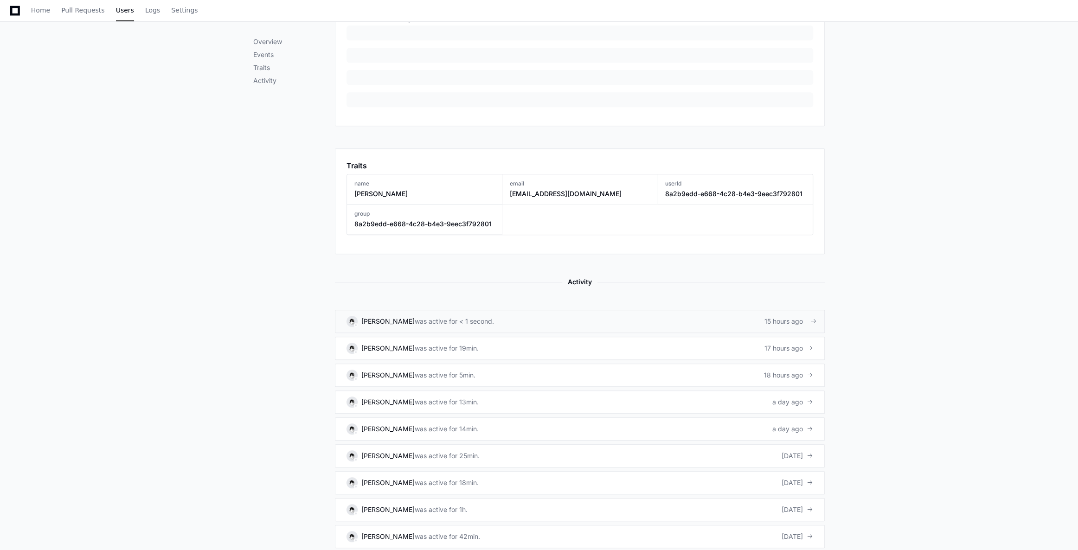
click at [577, 319] on link "Jacky Zhang was active for < 1 second. 15 hours ago" at bounding box center [580, 321] width 490 height 23
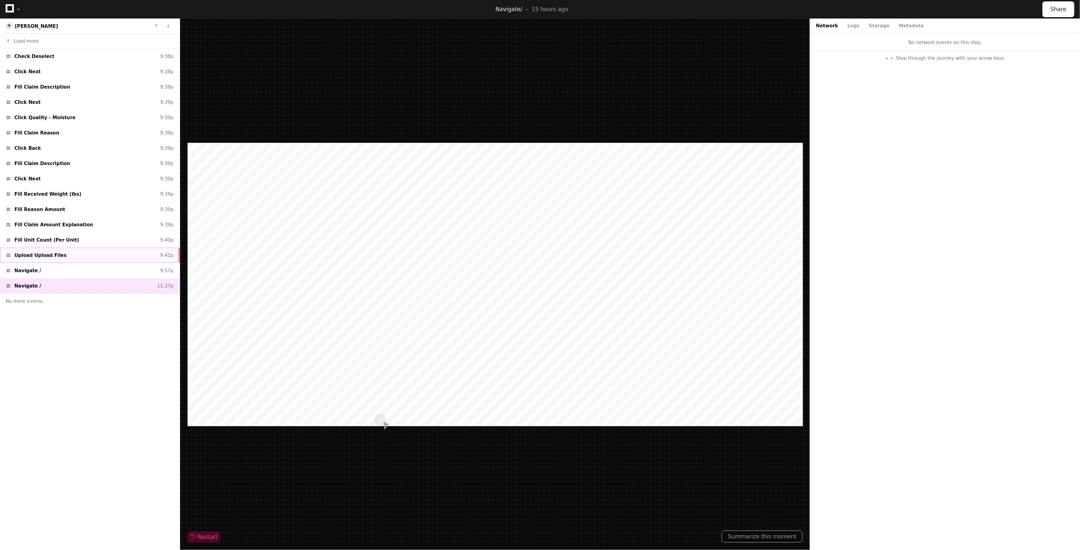
click at [97, 257] on div "Upload Upload Files 9:41p" at bounding box center [90, 255] width 180 height 15
